Goal: Find specific page/section: Find specific page/section

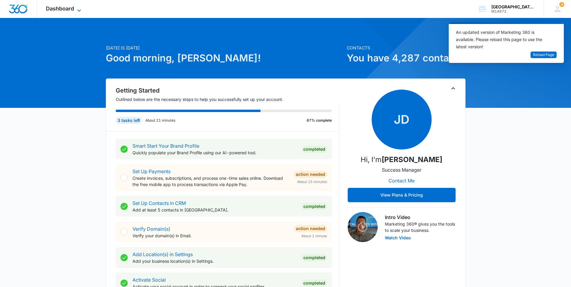
click at [71, 11] on span "Dashboard" at bounding box center [60, 8] width 28 height 6
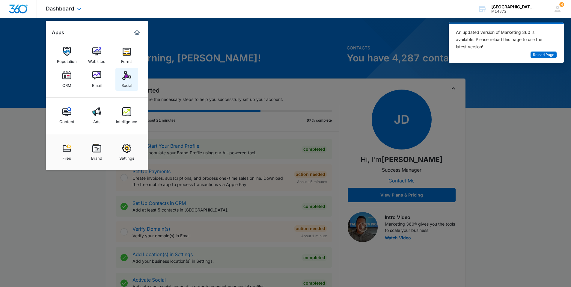
click at [127, 74] on img at bounding box center [126, 75] width 9 height 9
